Goal: Information Seeking & Learning: Learn about a topic

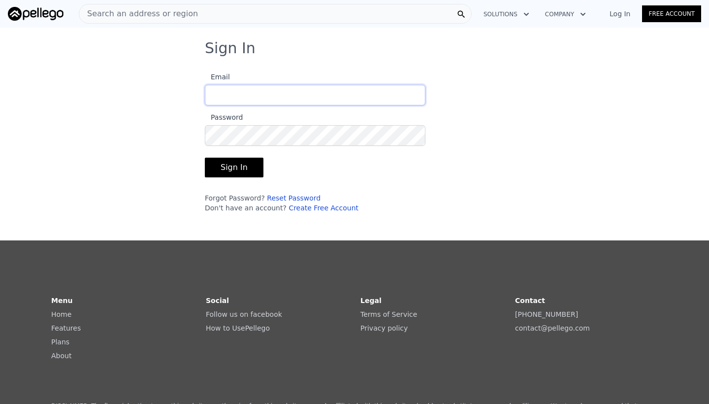
type input "[EMAIL_ADDRESS][DOMAIN_NAME]"
click at [232, 167] on button "Sign In" at bounding box center [234, 168] width 59 height 20
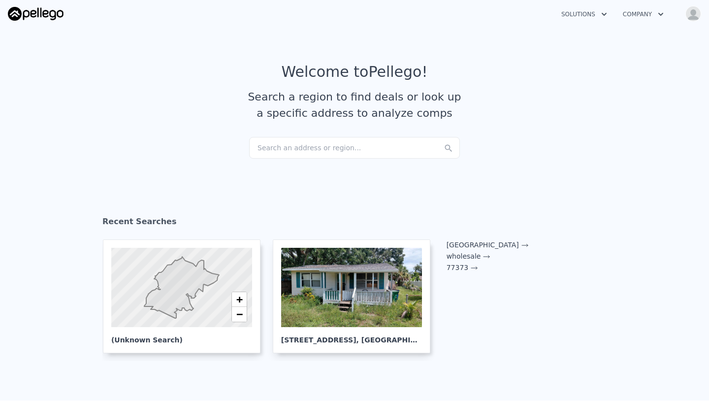
click at [292, 147] on div "Search an address or region..." at bounding box center [354, 148] width 211 height 22
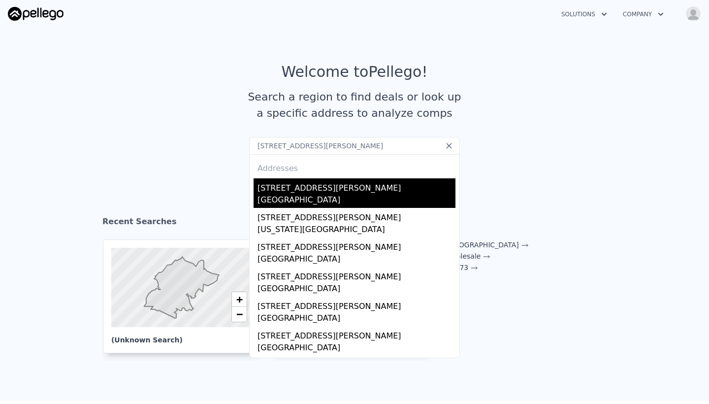
type input "[STREET_ADDRESS][PERSON_NAME]"
click at [298, 197] on div "[GEOGRAPHIC_DATA]" at bounding box center [357, 201] width 198 height 14
